Goal: Obtain resource: Obtain resource

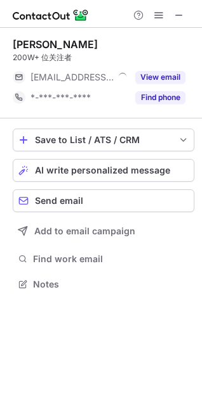
scroll to position [276, 202]
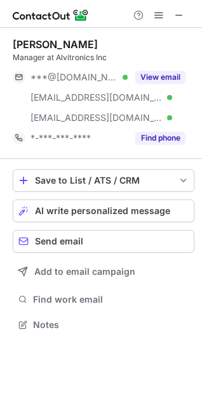
scroll to position [316, 202]
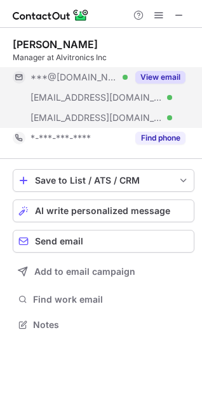
click at [170, 75] on button "View email" at bounding box center [160, 77] width 50 height 13
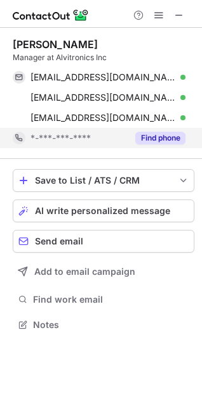
click at [163, 138] on button "Find phone" at bounding box center [160, 138] width 50 height 13
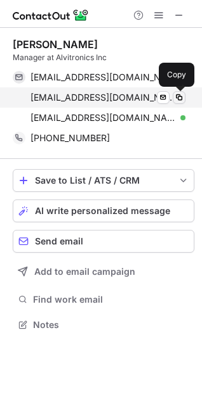
click at [176, 97] on span at bounding box center [179, 98] width 10 height 10
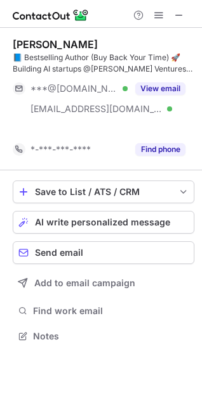
scroll to position [307, 202]
